Goal: Register for event/course

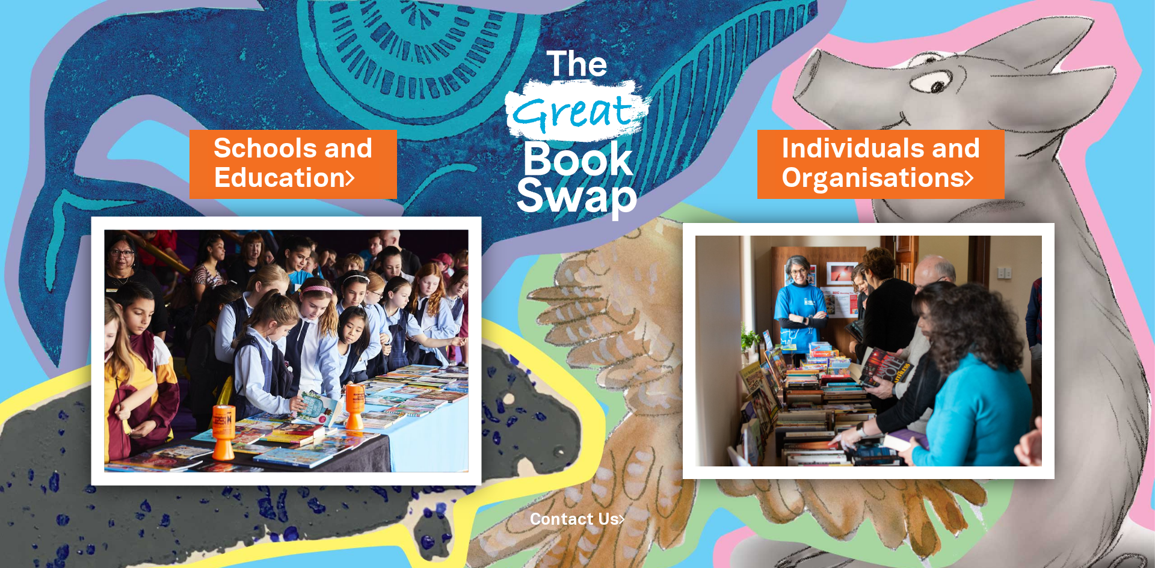
click at [263, 294] on img at bounding box center [286, 351] width 390 height 269
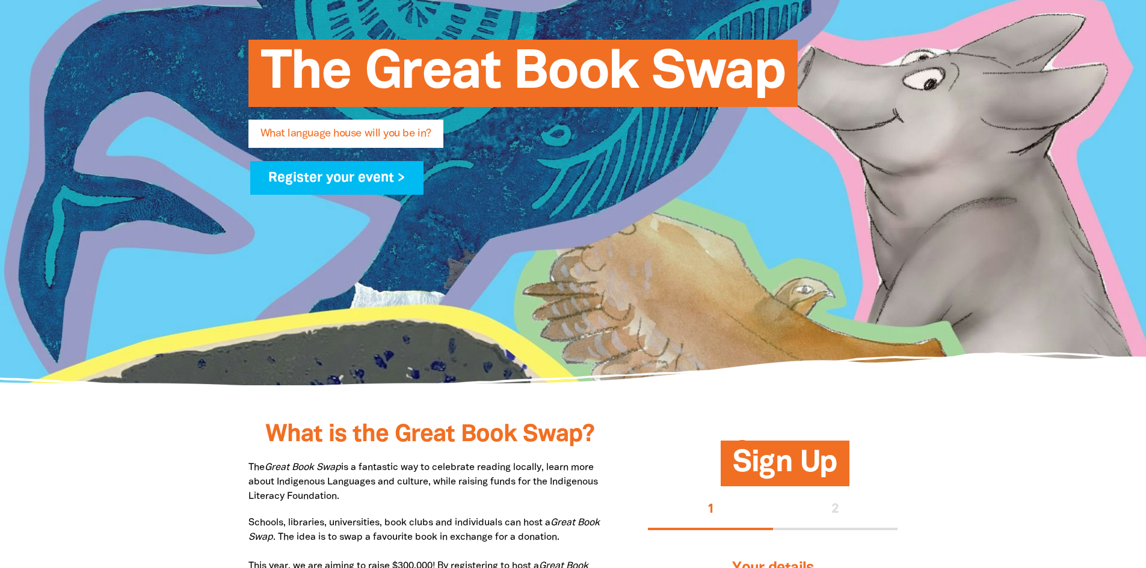
scroll to position [241, 0]
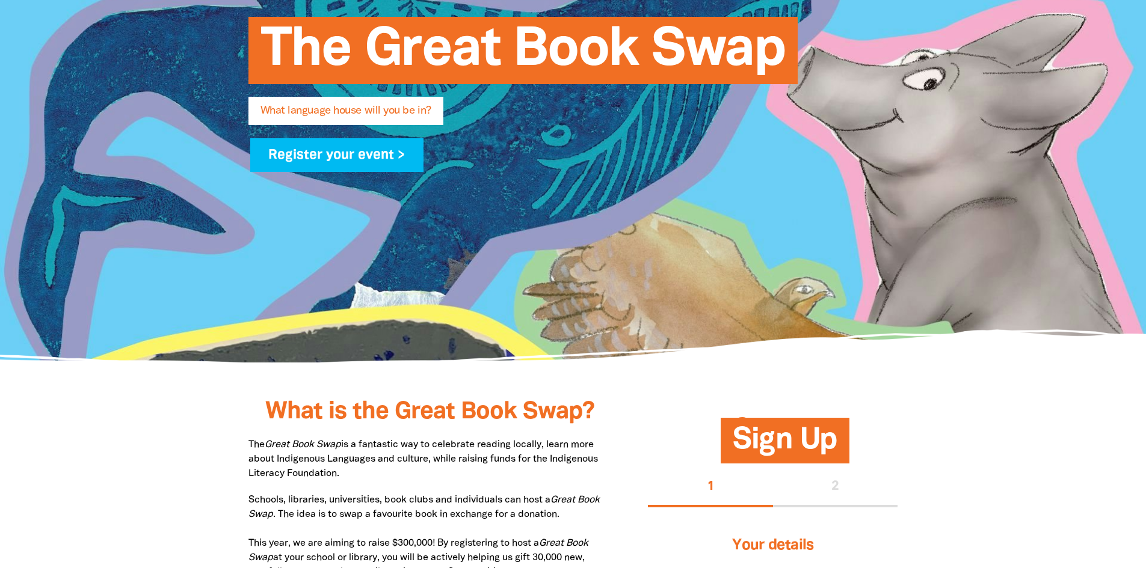
click at [389, 114] on span "What language house will you be in?" at bounding box center [345, 115] width 171 height 19
click at [408, 149] on link "Register your event >" at bounding box center [337, 155] width 174 height 34
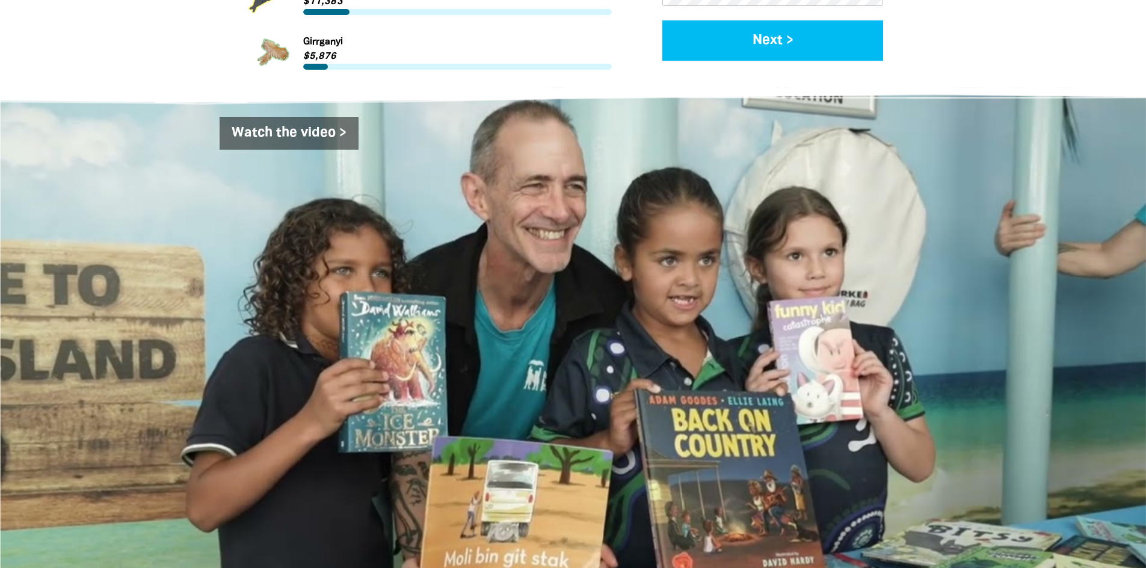
scroll to position [1932, 0]
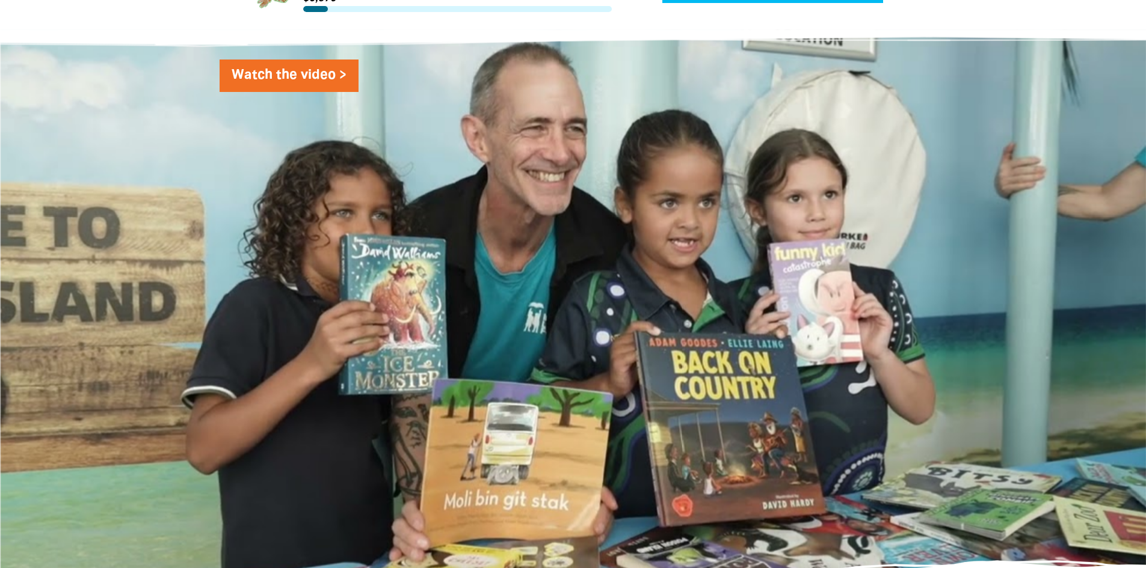
click at [296, 81] on link "Watch the video >" at bounding box center [289, 76] width 139 height 32
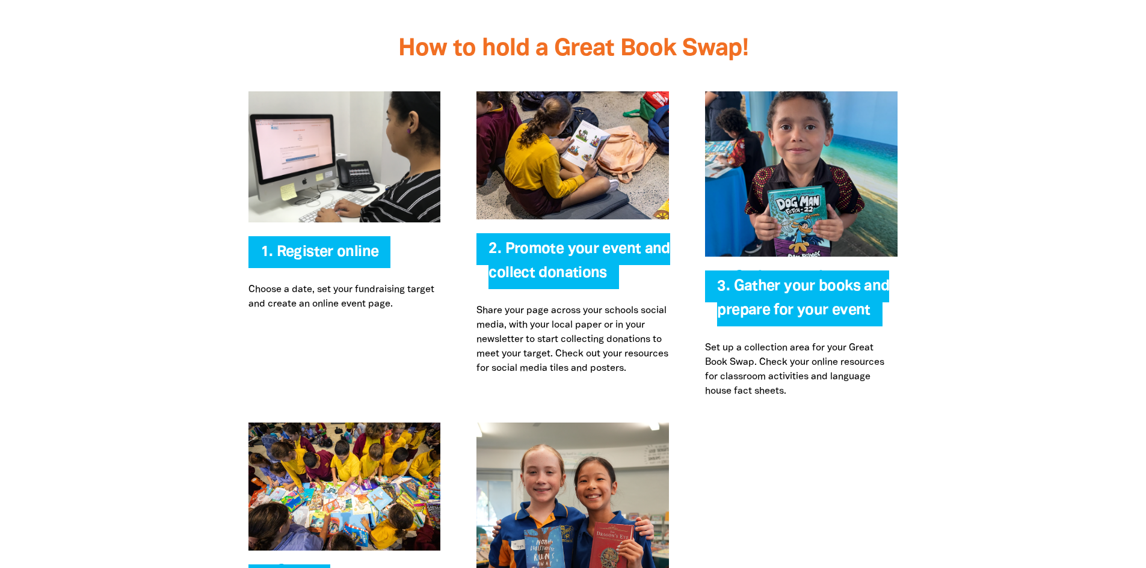
scroll to position [2533, 0]
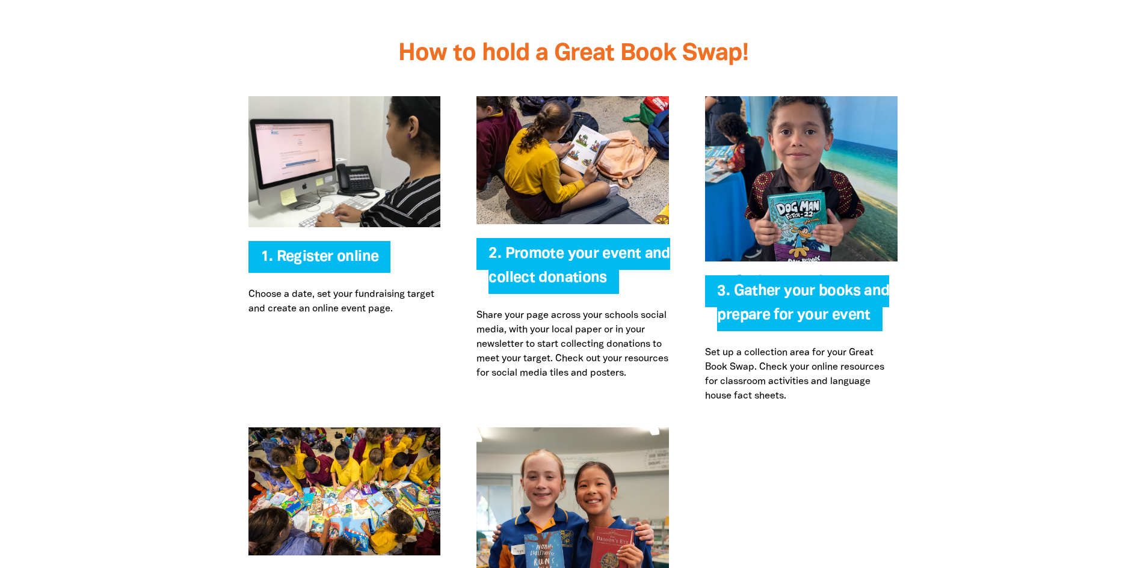
click at [750, 310] on span "3. Gather your books and prepare for your event" at bounding box center [803, 308] width 172 height 47
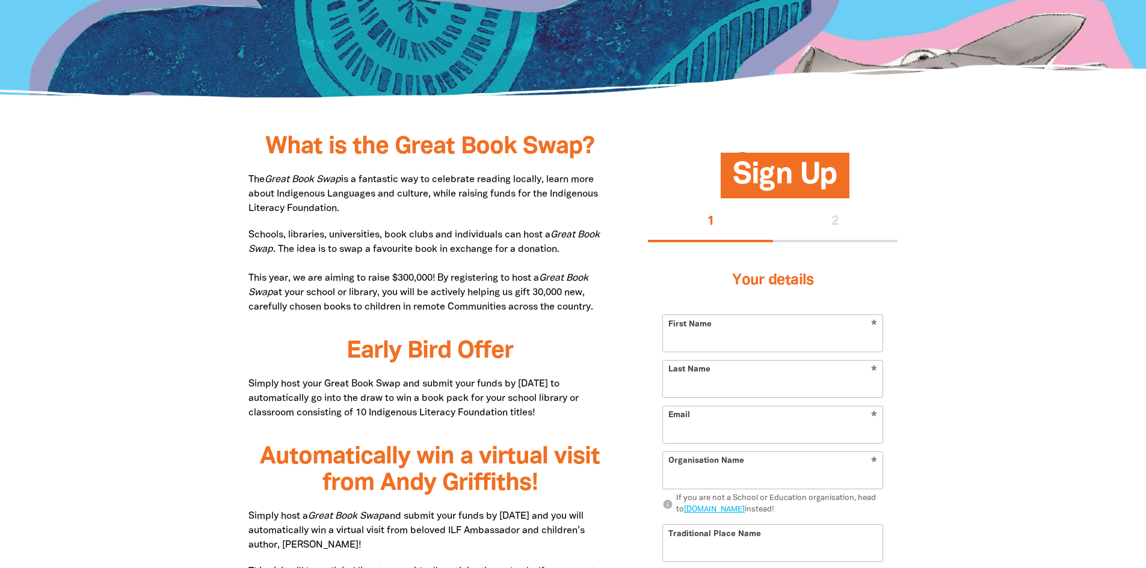
scroll to position [308, 0]
